Goal: Task Accomplishment & Management: Use online tool/utility

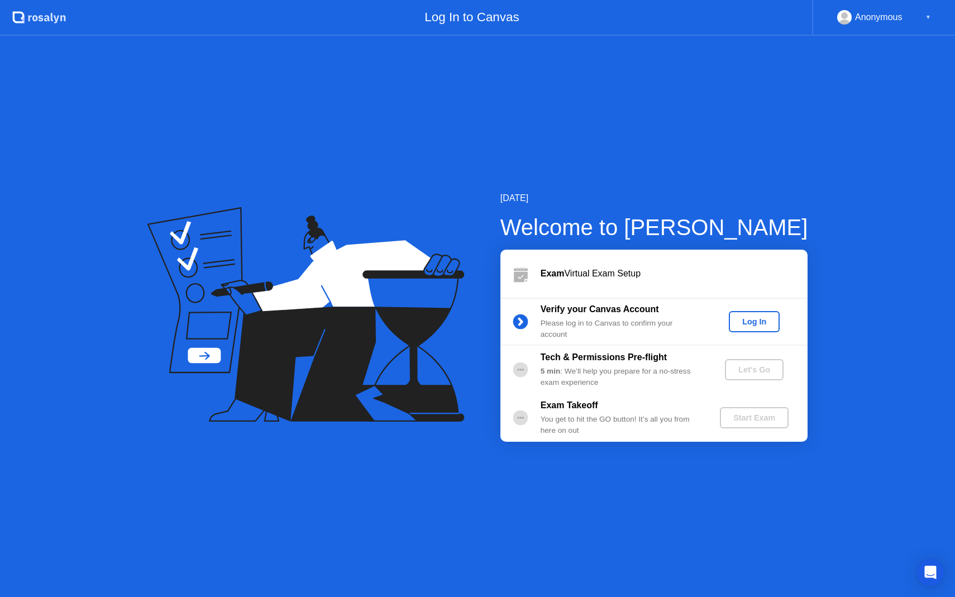
click at [758, 322] on div "Log In" at bounding box center [754, 321] width 42 height 9
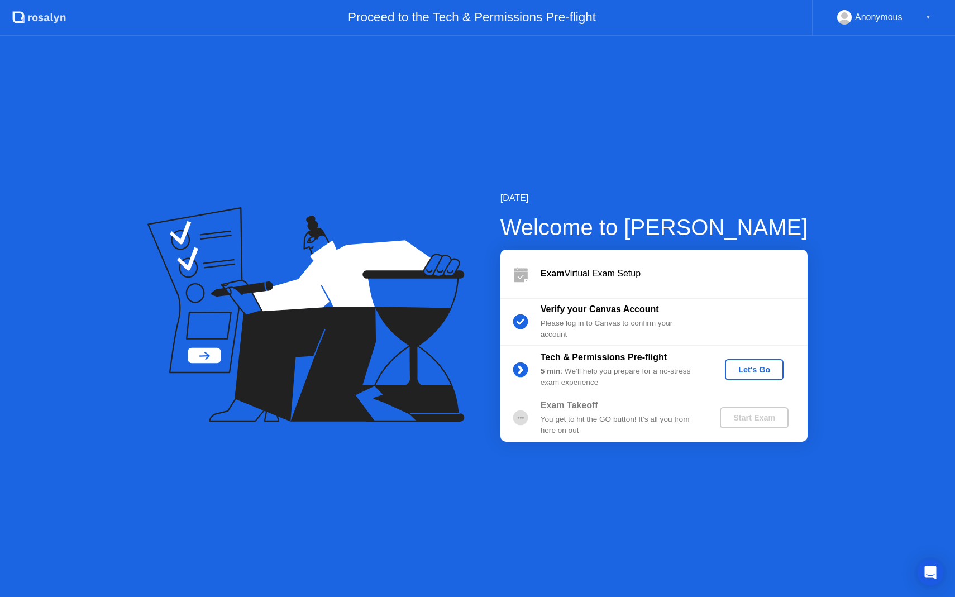
click at [746, 369] on div "Let's Go" at bounding box center [754, 369] width 50 height 9
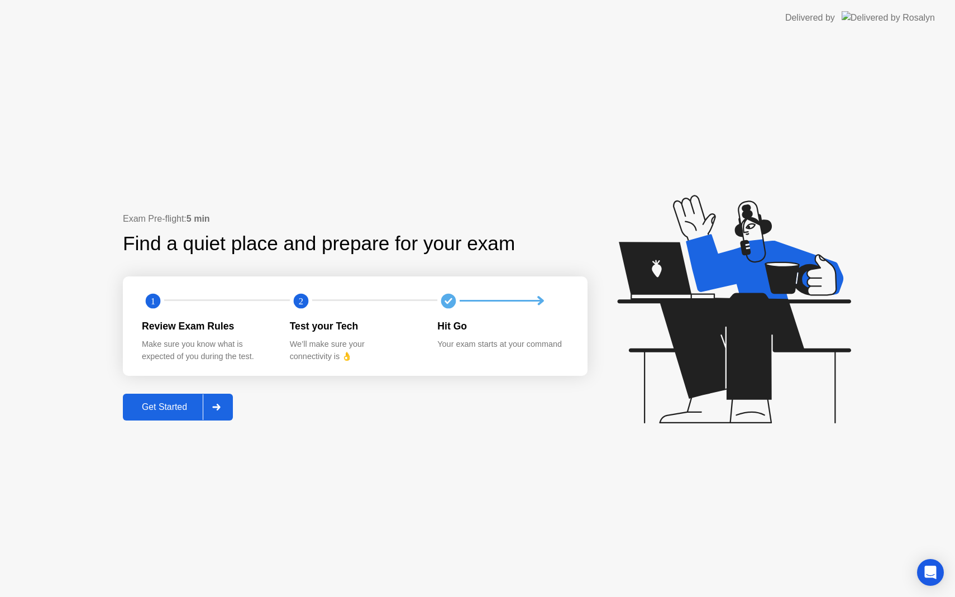
click at [168, 405] on div "Get Started" at bounding box center [164, 407] width 77 height 10
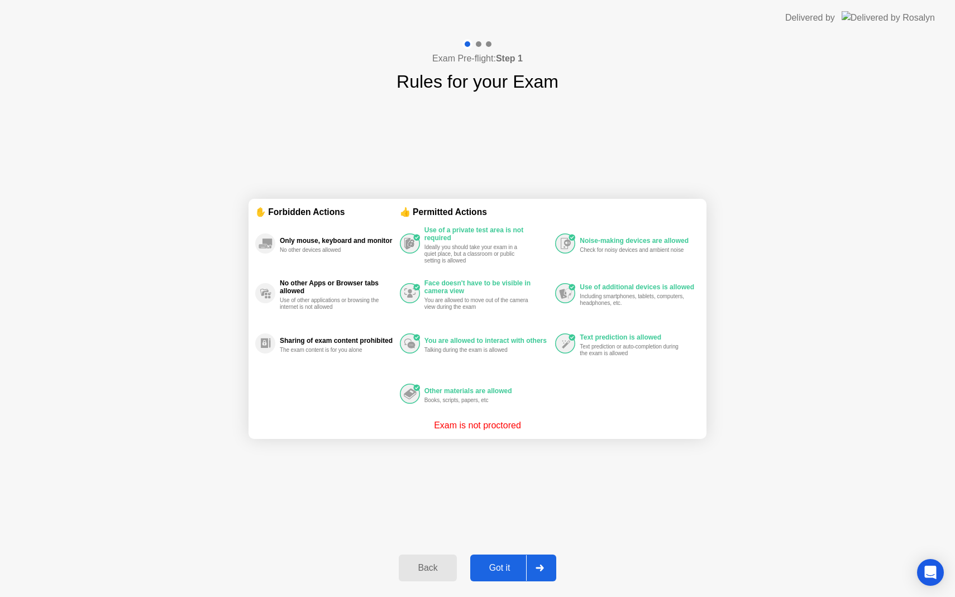
click at [499, 569] on div "Got it" at bounding box center [500, 568] width 53 height 10
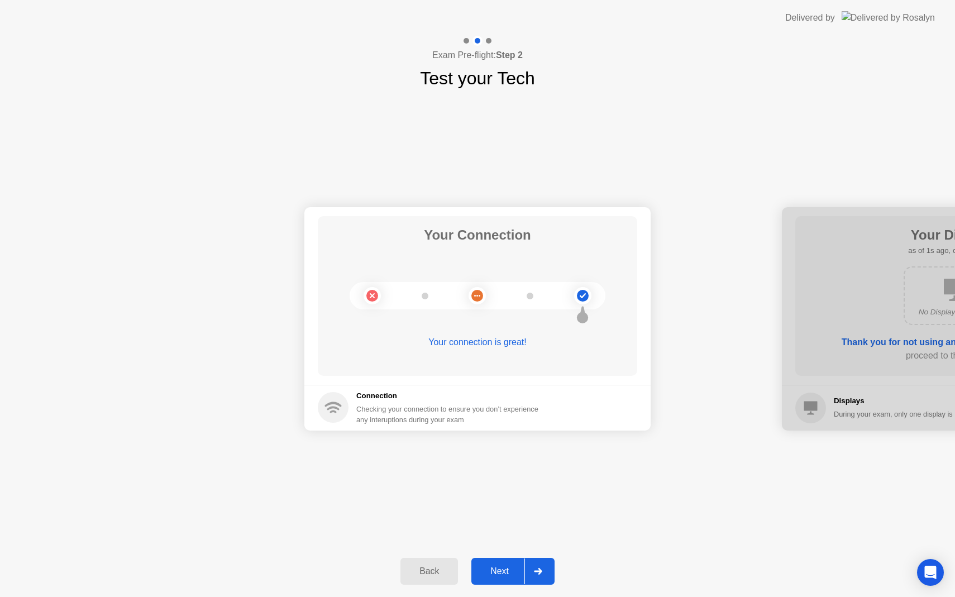
click at [499, 569] on div "Next" at bounding box center [500, 571] width 50 height 10
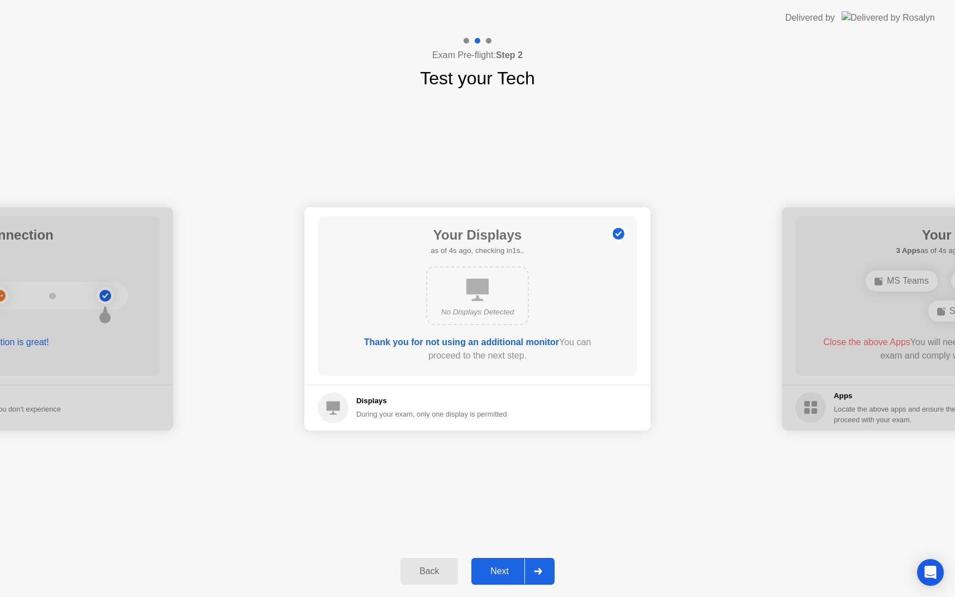
click at [499, 569] on div "Next" at bounding box center [500, 571] width 50 height 10
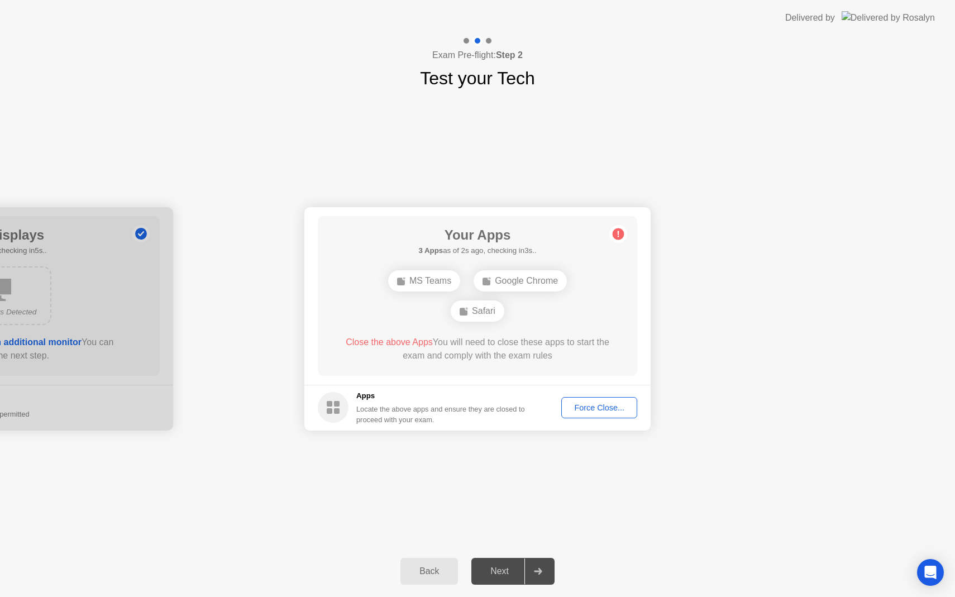
click at [607, 403] on div "Force Close..." at bounding box center [599, 407] width 68 height 9
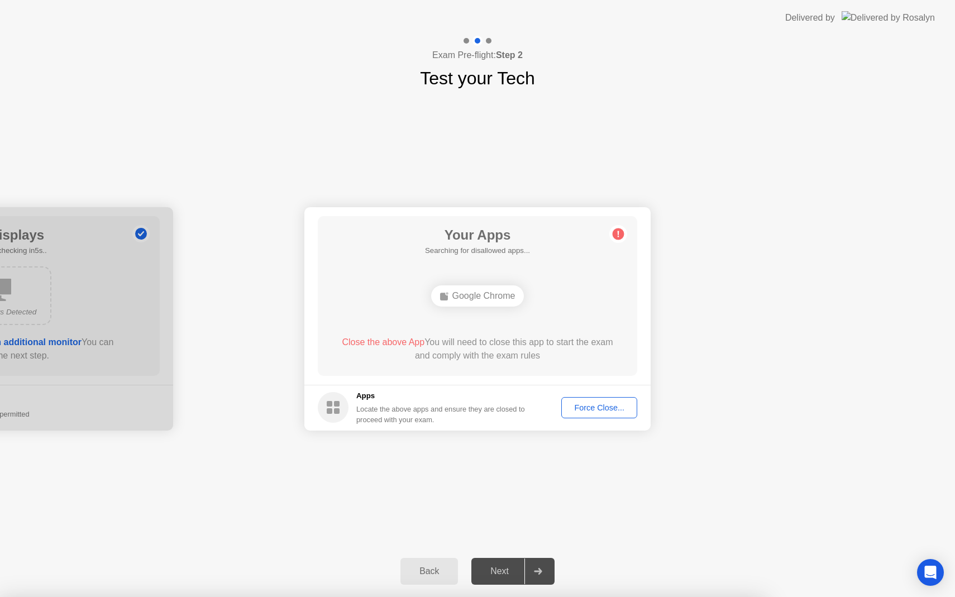
click at [585, 404] on div "Force Close..." at bounding box center [599, 407] width 68 height 9
click at [370, 473] on div "Your Connection Your connection is great! Connection Checking your connection t…" at bounding box center [477, 319] width 955 height 454
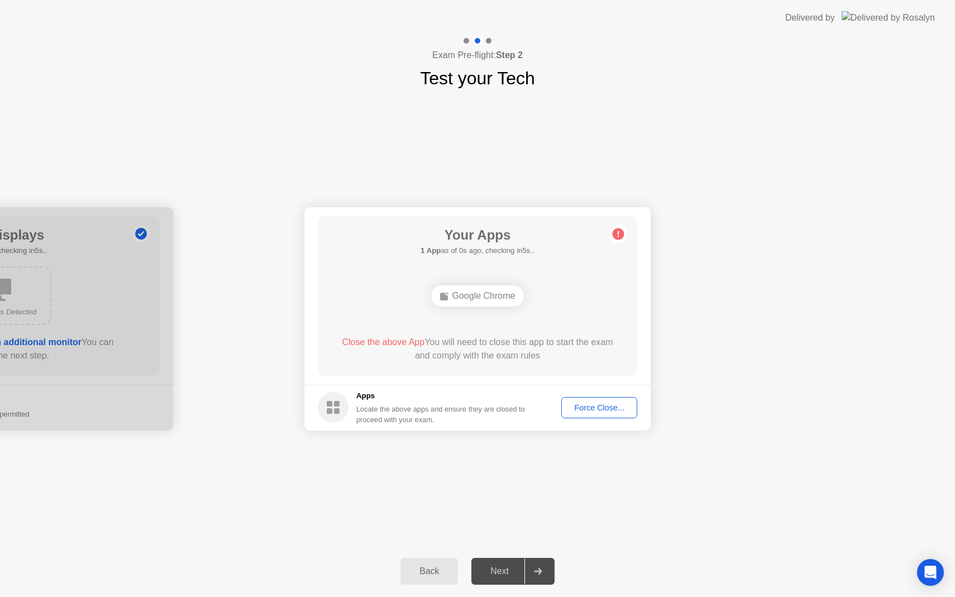
click at [488, 450] on div "Your Connection Your connection is great! Connection Checking your connection t…" at bounding box center [477, 319] width 955 height 454
click at [436, 569] on div "Back" at bounding box center [429, 571] width 51 height 10
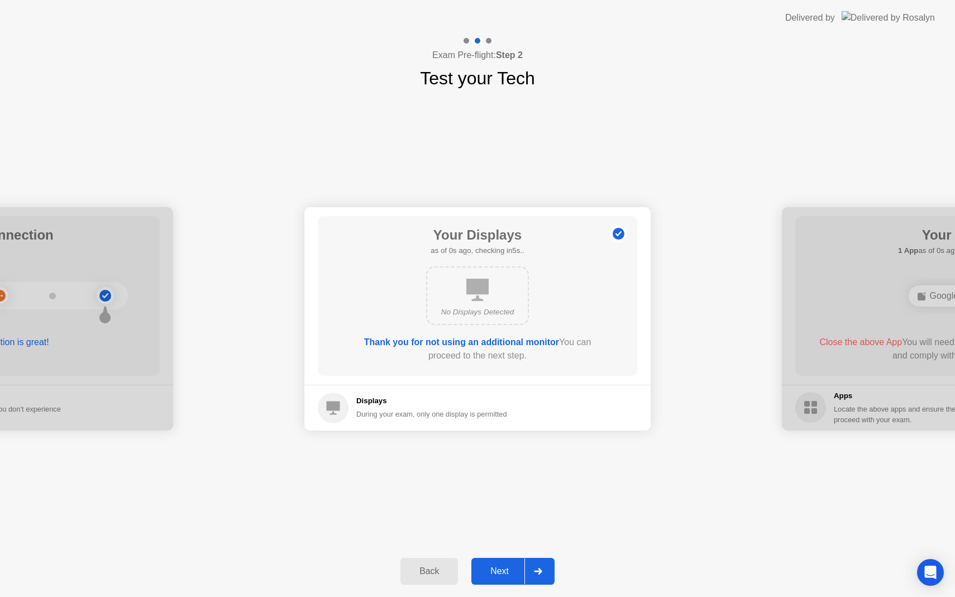
click at [436, 569] on div "Back" at bounding box center [429, 571] width 51 height 10
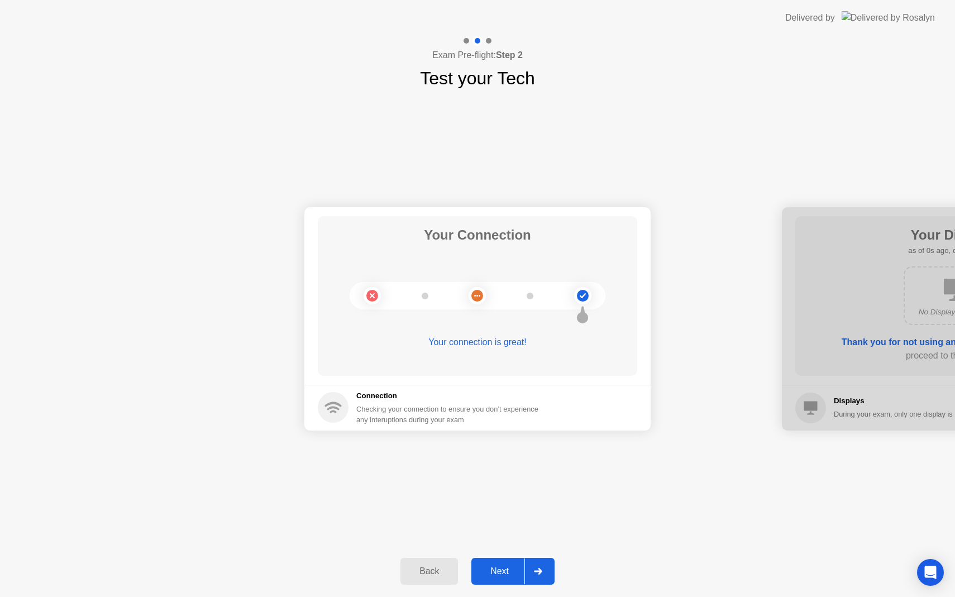
click at [436, 569] on div "Back" at bounding box center [429, 571] width 51 height 10
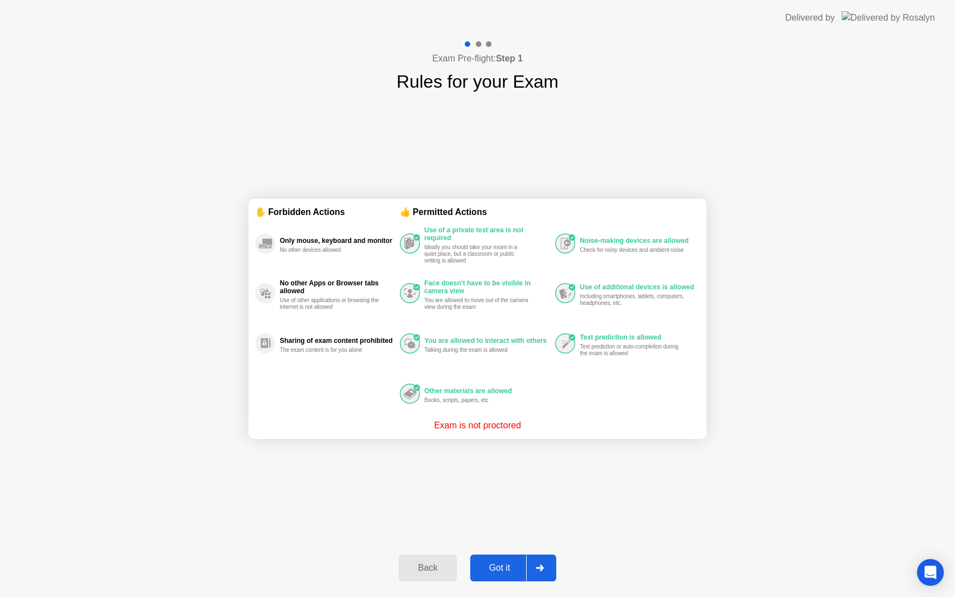
click at [436, 569] on div "Back" at bounding box center [427, 568] width 51 height 10
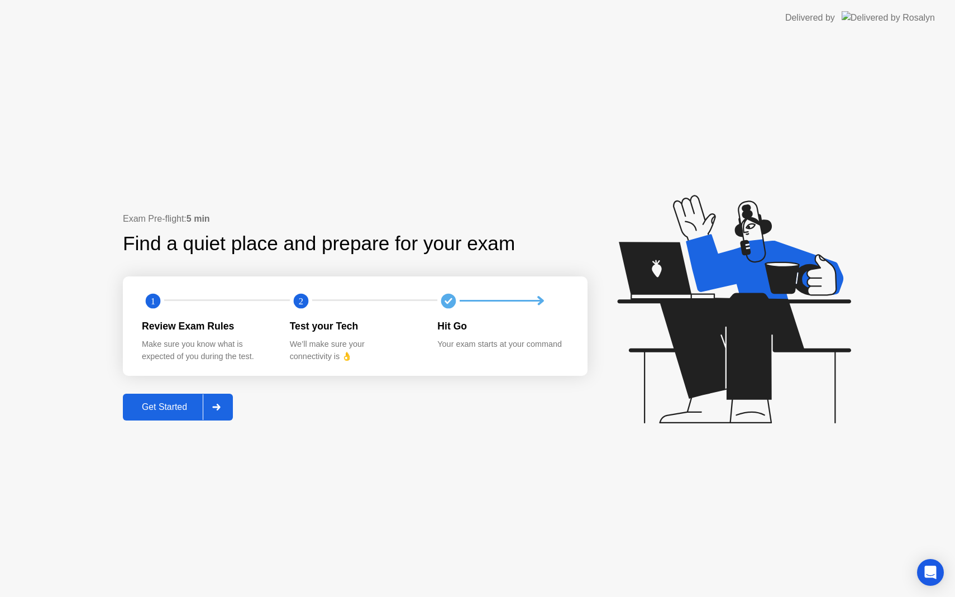
click at [416, 543] on div "Exam Pre-flight: 5 min Find a quiet place and prepare for your exam 1 2 Review …" at bounding box center [477, 316] width 955 height 561
click at [427, 539] on div "Exam Pre-flight: 5 min Find a quiet place and prepare for your exam 1 2 Review …" at bounding box center [477, 316] width 955 height 561
click at [479, 480] on div "Exam Pre-flight: 5 min Find a quiet place and prepare for your exam 1 2 Review …" at bounding box center [477, 316] width 955 height 561
click at [920, 575] on div "Open Intercom Messenger" at bounding box center [931, 573] width 30 height 30
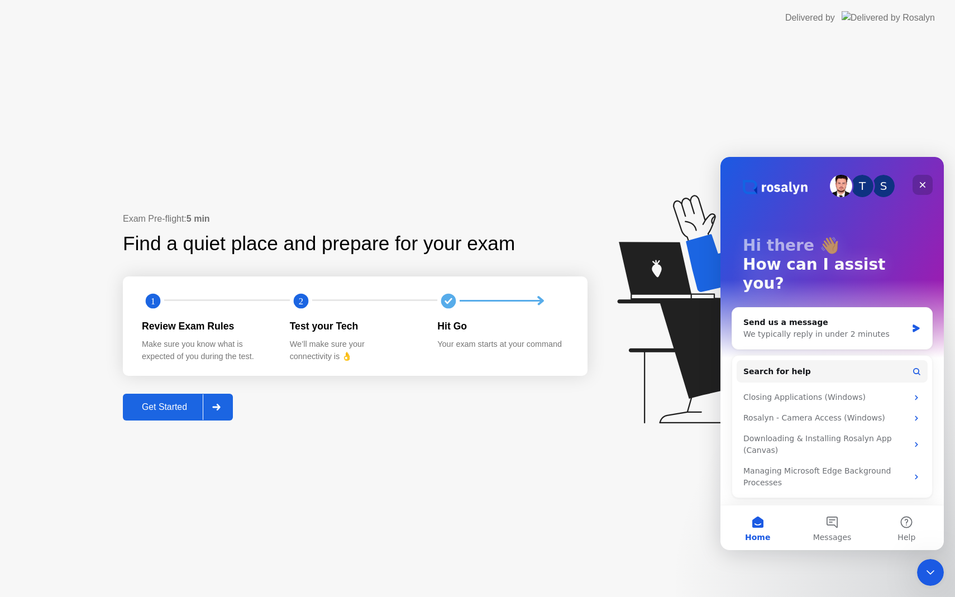
click at [925, 184] on icon "Close" at bounding box center [922, 184] width 9 height 9
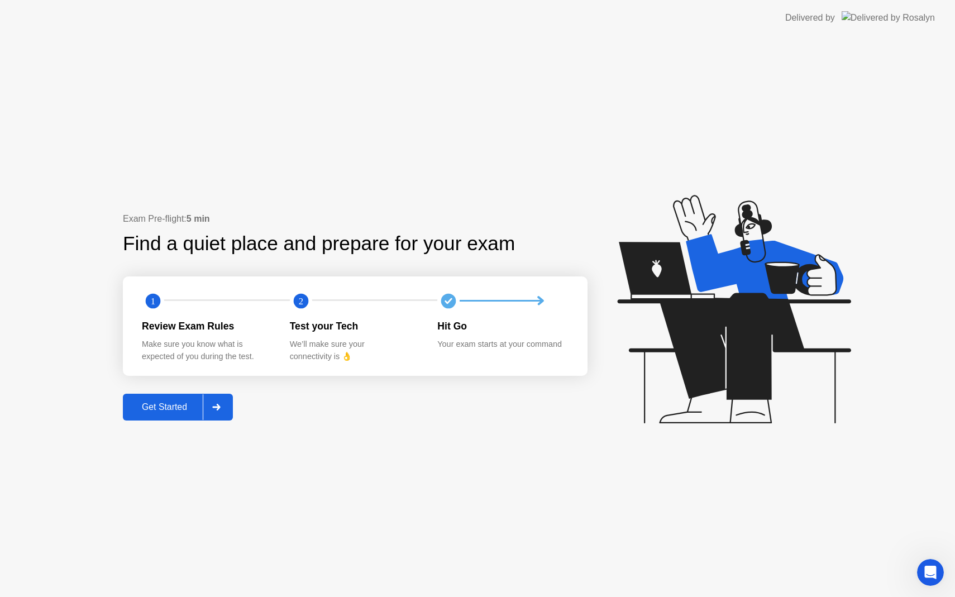
click at [755, 240] on icon at bounding box center [732, 314] width 288 height 286
click at [335, 451] on div "Exam Pre-flight: 5 min Find a quiet place and prepare for your exam 1 2 Review …" at bounding box center [477, 316] width 955 height 561
click at [318, 500] on div "Exam Pre-flight: 5 min Find a quiet place and prepare for your exam 1 2 Review …" at bounding box center [477, 316] width 955 height 561
drag, startPoint x: 151, startPoint y: 371, endPoint x: 174, endPoint y: 384, distance: 25.8
click at [153, 372] on div "1 2 Review Exam Rules Make sure you know what is expected of you during the tes…" at bounding box center [355, 326] width 465 height 100
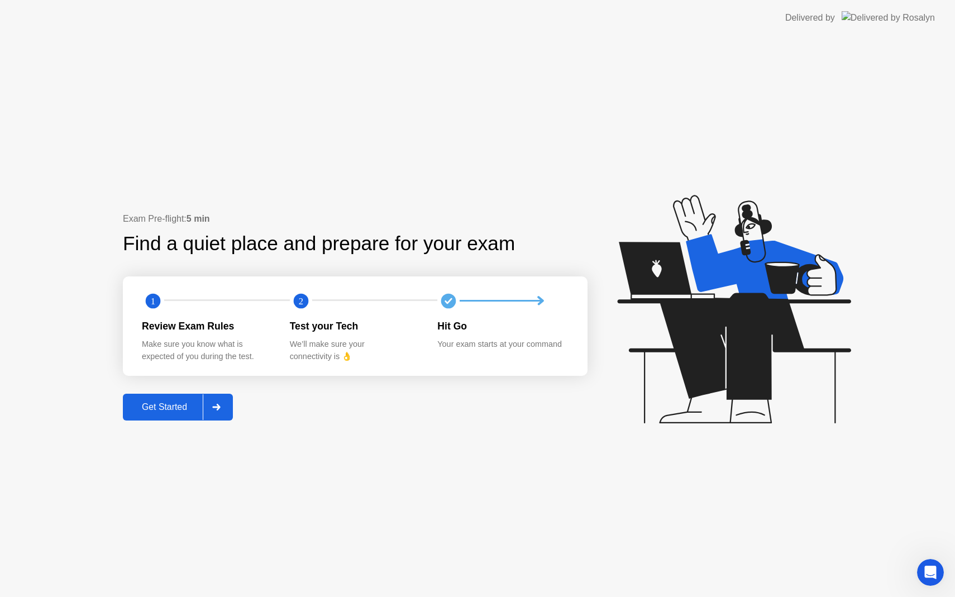
click at [214, 416] on div at bounding box center [216, 407] width 27 height 26
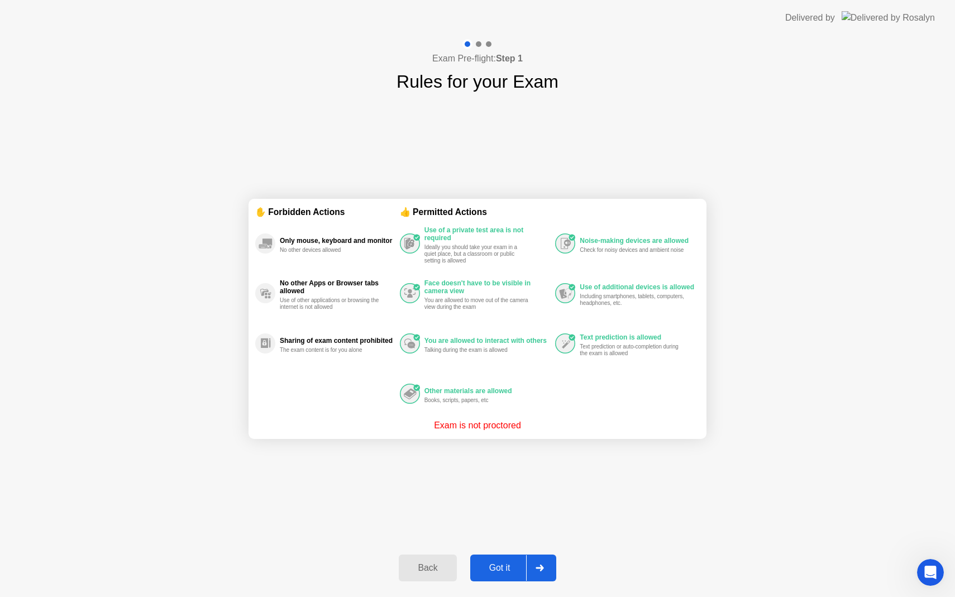
click at [413, 560] on button "Back" at bounding box center [428, 568] width 58 height 27
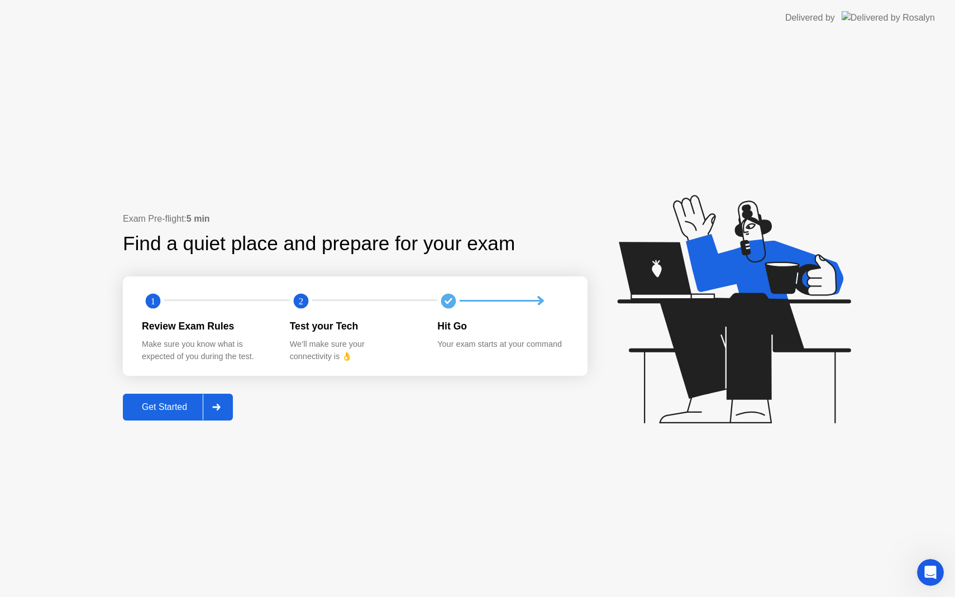
click at [559, 185] on div "Exam Pre-flight: 5 min Find a quiet place and prepare for your exam 1 2 Review …" at bounding box center [477, 316] width 955 height 561
click at [516, 199] on div "Exam Pre-flight: 5 min Find a quiet place and prepare for your exam 1 2 Review …" at bounding box center [477, 316] width 955 height 561
click at [185, 403] on div "Get Started" at bounding box center [164, 407] width 77 height 10
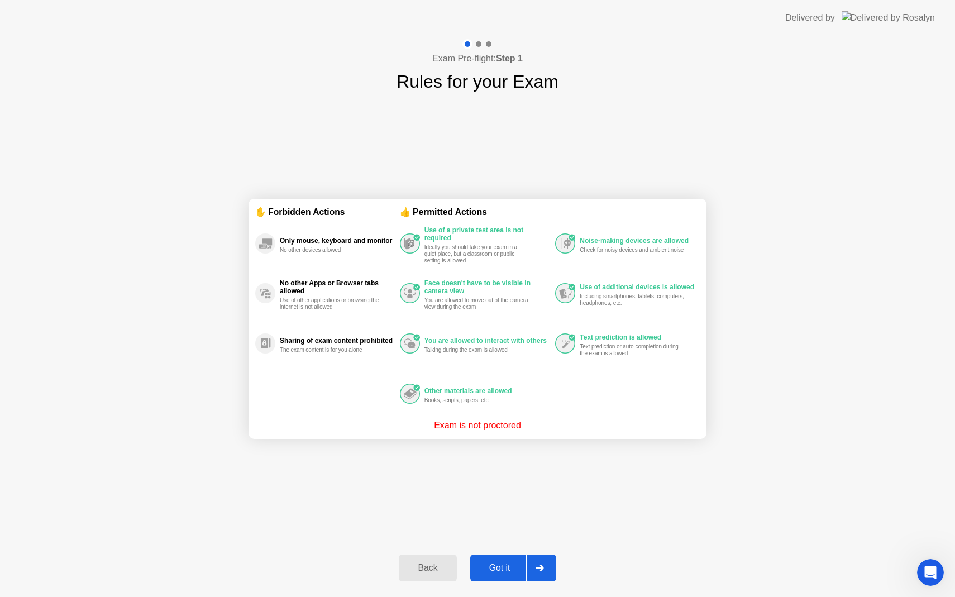
click at [503, 565] on div "Got it" at bounding box center [500, 568] width 53 height 10
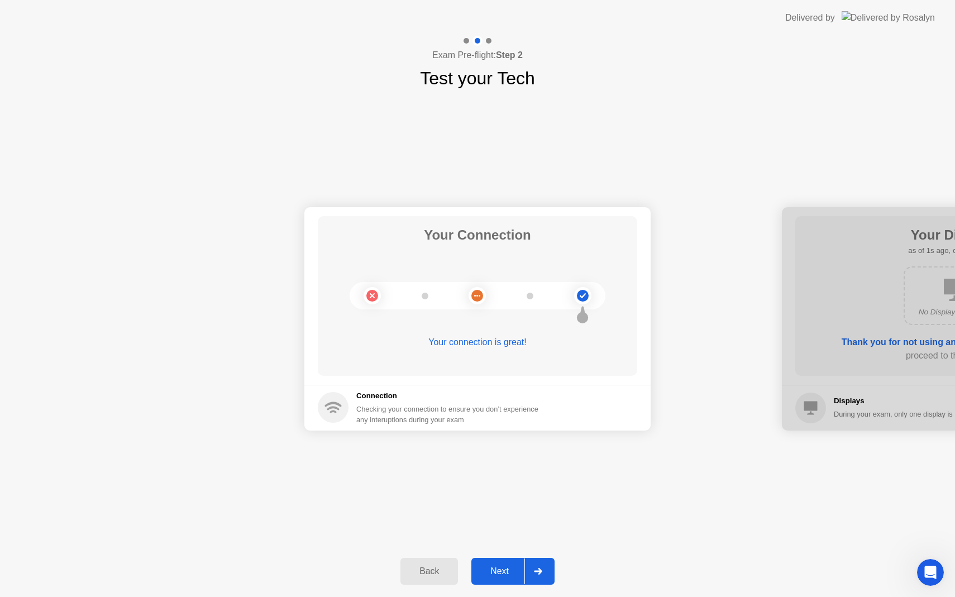
click at [503, 566] on div "Next" at bounding box center [500, 571] width 50 height 10
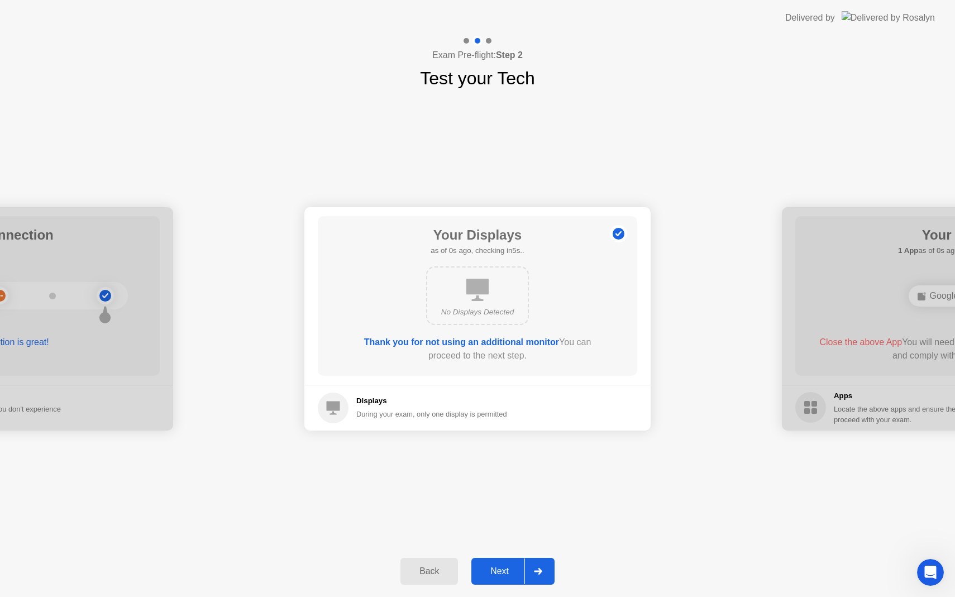
click at [503, 566] on div "Next" at bounding box center [500, 571] width 50 height 10
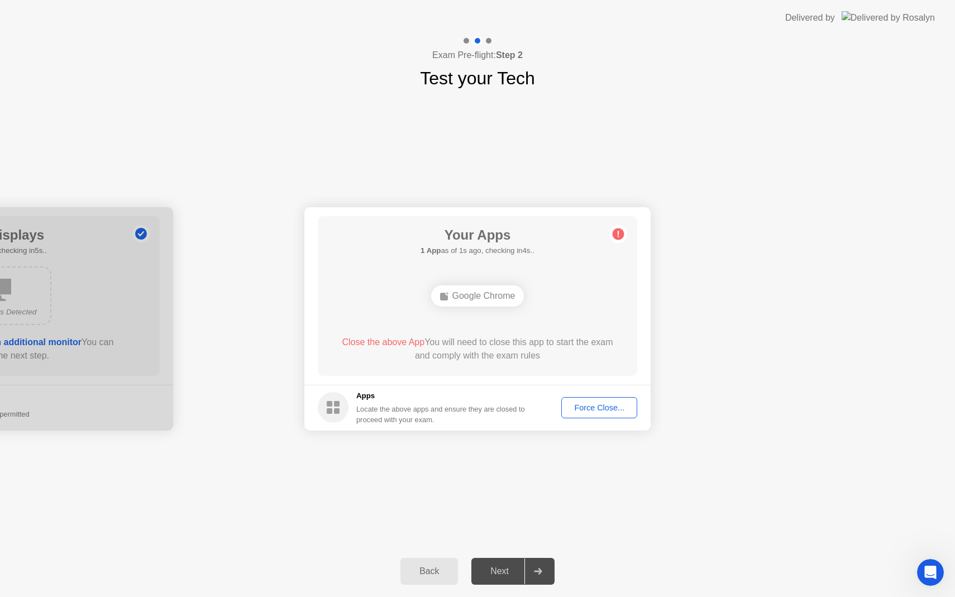
click at [612, 411] on div "Force Close..." at bounding box center [599, 407] width 68 height 9
